Goal: Information Seeking & Learning: Learn about a topic

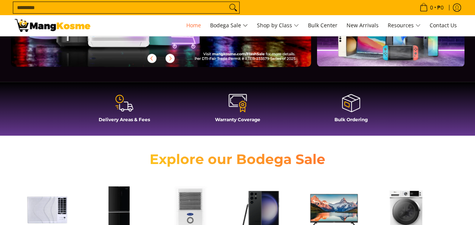
scroll to position [189, 0]
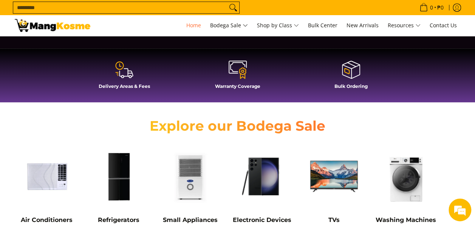
click at [143, 3] on input "Search..." at bounding box center [120, 7] width 214 height 11
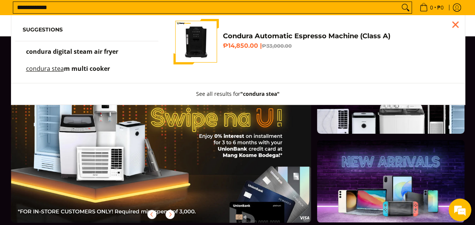
scroll to position [0, 0]
type input "**********"
click at [89, 69] on span "multi cooker" at bounding box center [89, 68] width 39 height 8
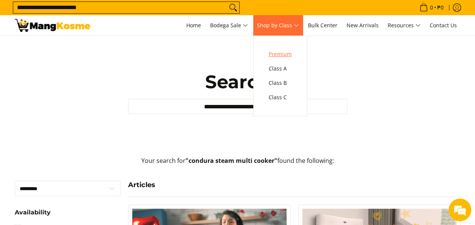
click at [286, 58] on span "Premium" at bounding box center [280, 54] width 23 height 9
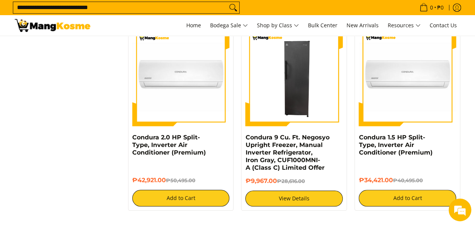
scroll to position [1778, 0]
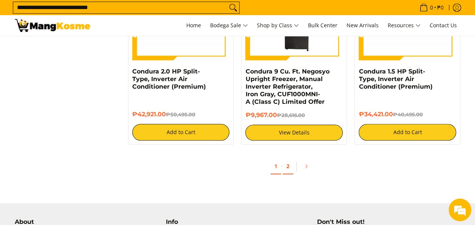
click at [290, 166] on link "2" at bounding box center [288, 166] width 11 height 16
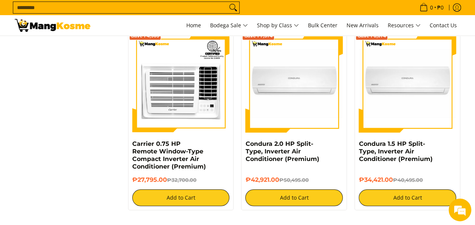
scroll to position [1551, 0]
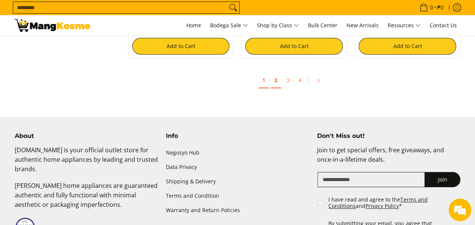
click at [278, 79] on link "2" at bounding box center [276, 81] width 11 height 16
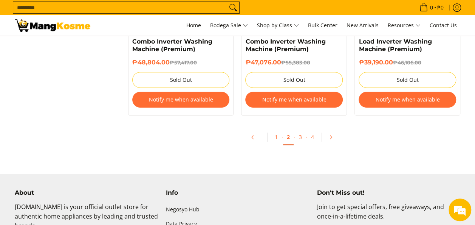
scroll to position [1664, 0]
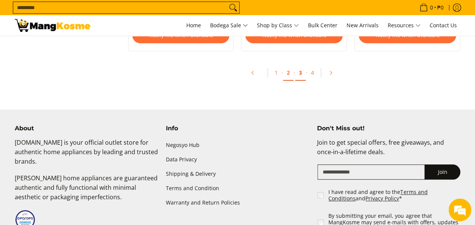
click at [303, 67] on link "3" at bounding box center [300, 73] width 11 height 16
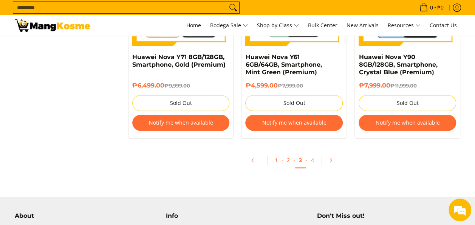
scroll to position [1594, 0]
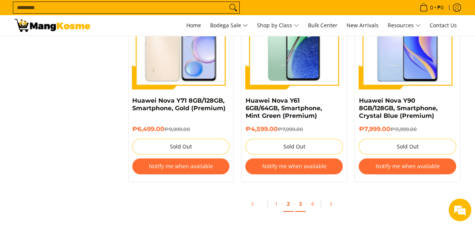
click at [291, 204] on link "2" at bounding box center [288, 204] width 11 height 16
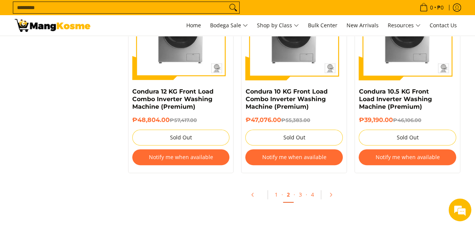
scroll to position [1551, 0]
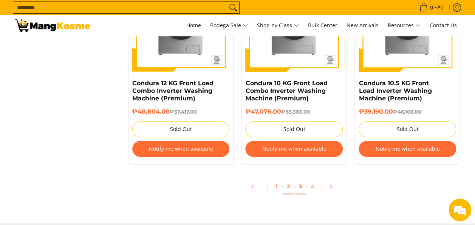
click at [298, 184] on link "3" at bounding box center [300, 187] width 11 height 16
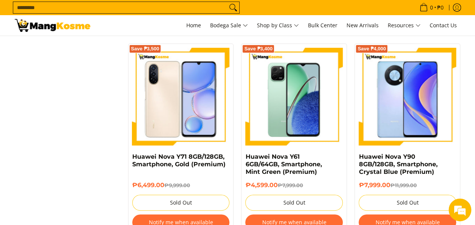
scroll to position [1589, 0]
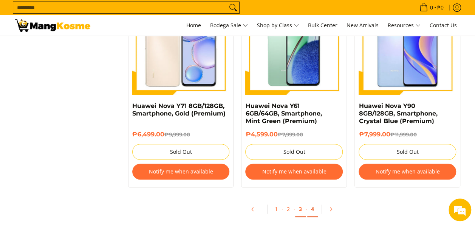
click at [311, 210] on link "4" at bounding box center [313, 209] width 11 height 16
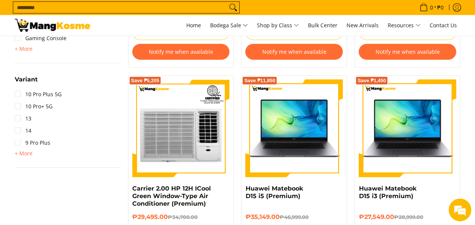
scroll to position [719, 0]
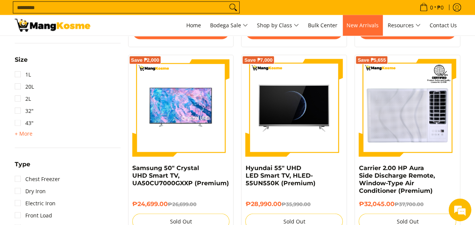
click at [353, 25] on span "New Arrivals" at bounding box center [363, 25] width 32 height 7
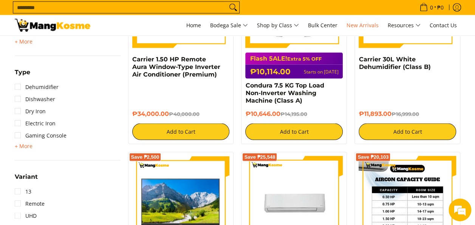
scroll to position [681, 0]
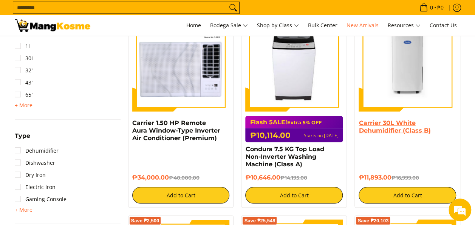
click at [396, 129] on link "Carrier 30L White Dehumidifier (Class B)" at bounding box center [395, 126] width 72 height 15
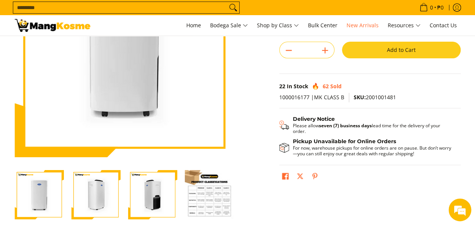
scroll to position [151, 0]
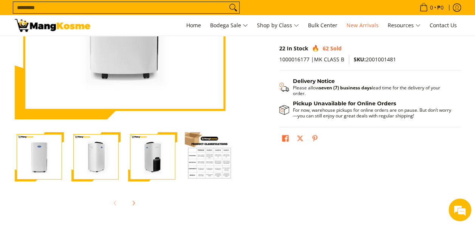
click at [155, 166] on img "Carrier 30L White Dehumidifier (Class B)-3" at bounding box center [152, 156] width 49 height 49
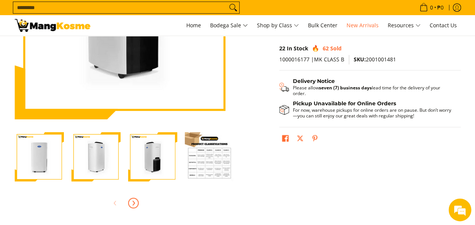
click at [133, 199] on span "Next" at bounding box center [133, 202] width 9 height 9
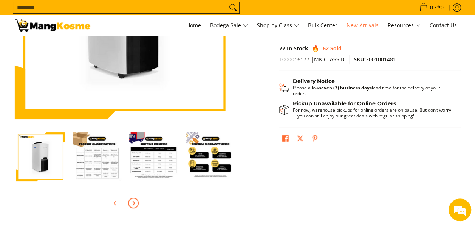
scroll to position [0, 113]
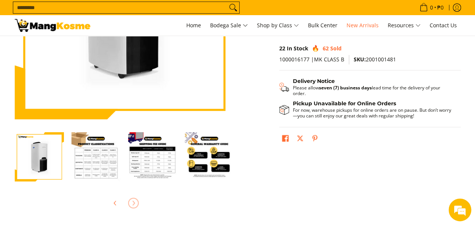
click at [101, 166] on img "Carrier 30L White Dehumidifier (Class B)-4" at bounding box center [95, 156] width 49 height 49
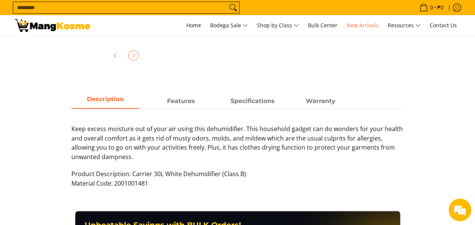
scroll to position [340, 0]
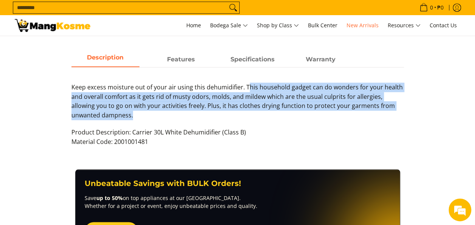
drag, startPoint x: 247, startPoint y: 90, endPoint x: 316, endPoint y: 116, distance: 74.1
click at [316, 116] on p "Keep excess moisture out of your air using this dehumidifier. This household ga…" at bounding box center [237, 104] width 333 height 45
click at [162, 106] on span "Keep excess moisture out of your air using this dehumidifier. This household ga…" at bounding box center [237, 101] width 332 height 36
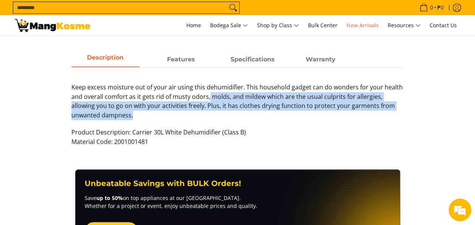
drag, startPoint x: 209, startPoint y: 97, endPoint x: 418, endPoint y: 120, distance: 210.0
click at [418, 120] on div "Description Features Specifications Warranty Keep excess moisture out of your a…" at bounding box center [238, 103] width 454 height 102
click at [322, 121] on p "Keep excess moisture out of your air using this dehumidifier. This household ga…" at bounding box center [237, 104] width 333 height 45
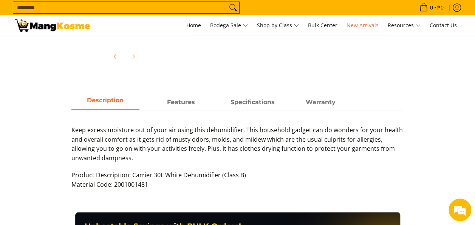
scroll to position [265, 0]
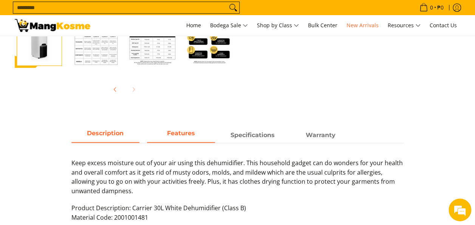
click at [180, 132] on strong "Features" at bounding box center [181, 132] width 28 height 7
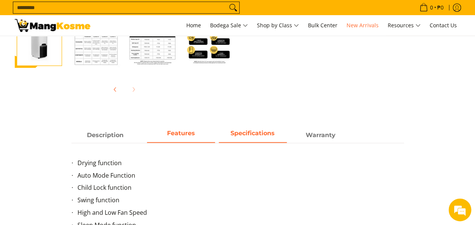
click at [256, 132] on strong "Specifications" at bounding box center [253, 132] width 44 height 7
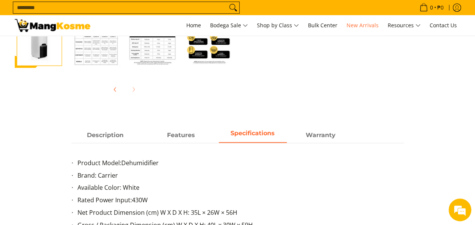
scroll to position [340, 0]
